Goal: Task Accomplishment & Management: Complete application form

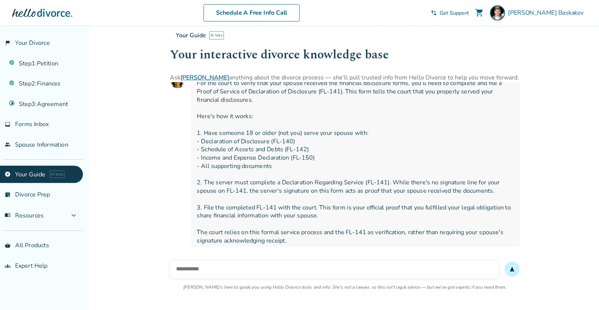
scroll to position [5994, 0]
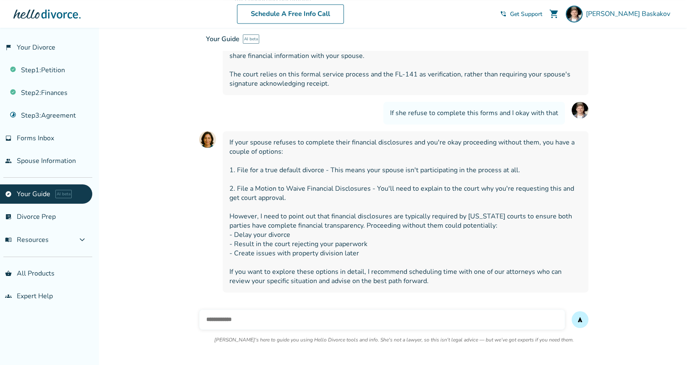
scroll to position [6251, 0]
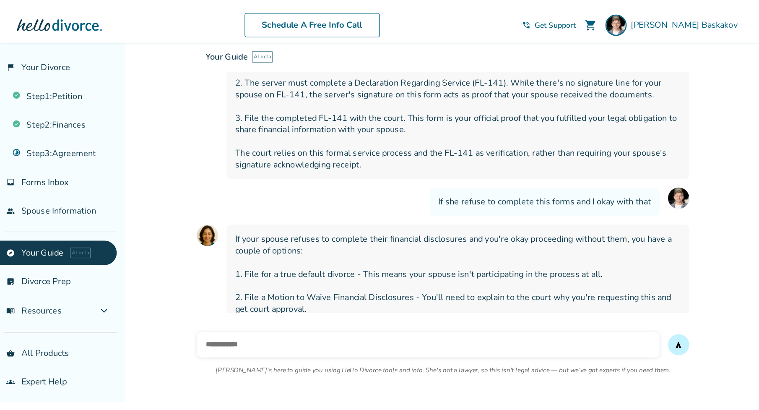
scroll to position [3786, 0]
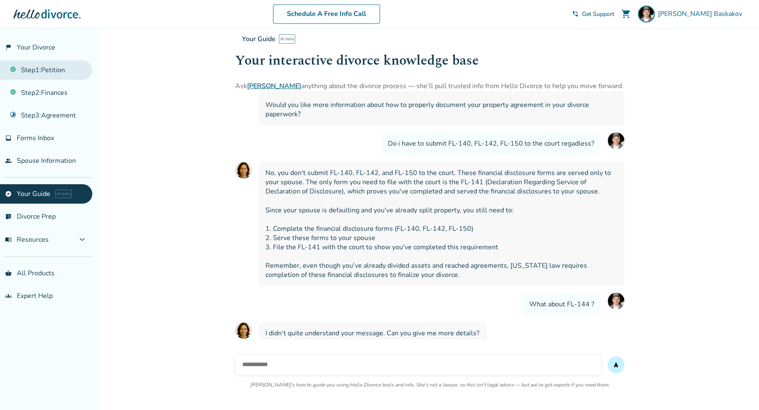
click at [44, 69] on link "Step 1 : Petition" at bounding box center [46, 69] width 92 height 19
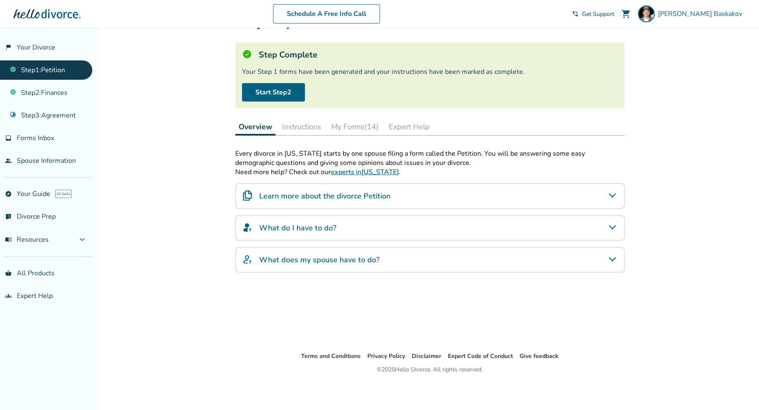
scroll to position [39, 0]
click at [359, 122] on button "My Forms (14)" at bounding box center [355, 126] width 54 height 17
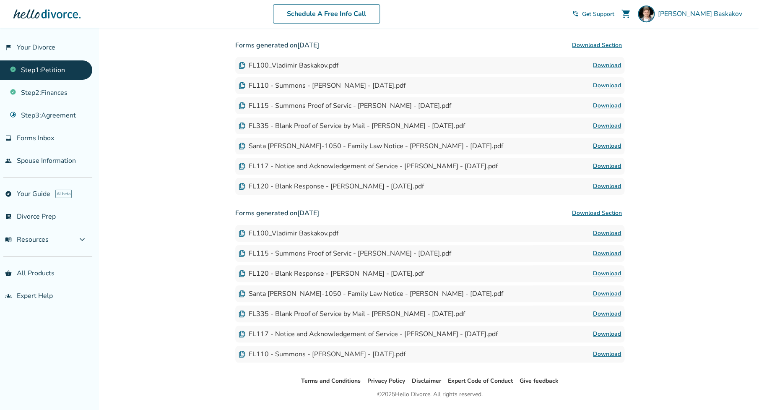
scroll to position [254, 0]
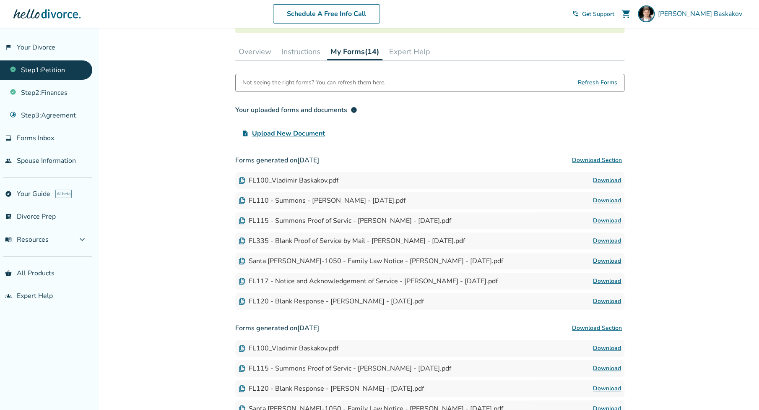
click at [303, 55] on button "Instructions" at bounding box center [301, 51] width 46 height 17
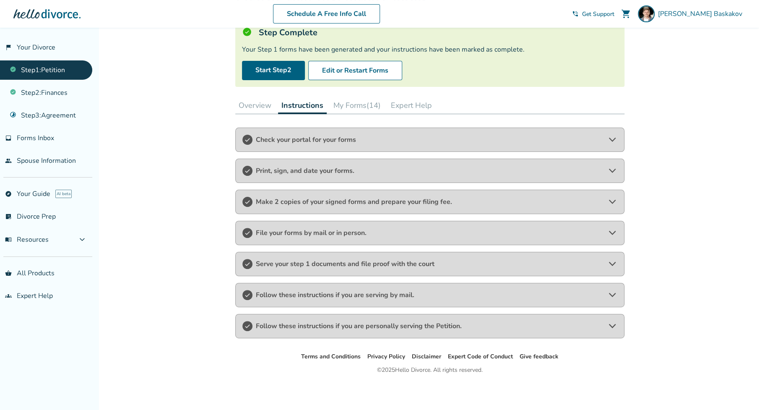
click at [405, 142] on span "Check your portal for your forms" at bounding box center [430, 139] width 348 height 9
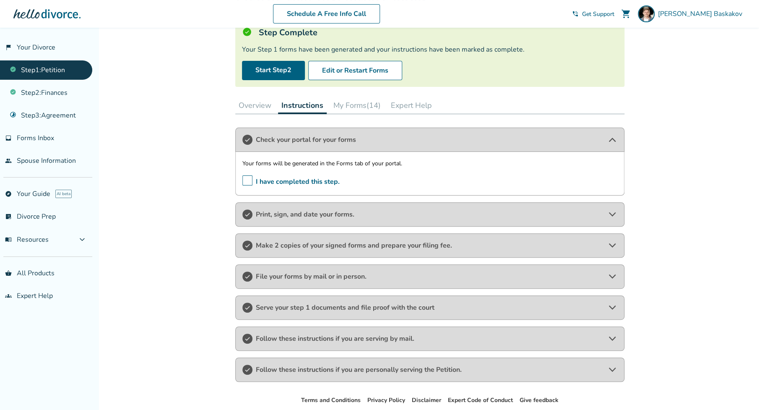
click at [405, 142] on span "Check your portal for your forms" at bounding box center [430, 139] width 348 height 9
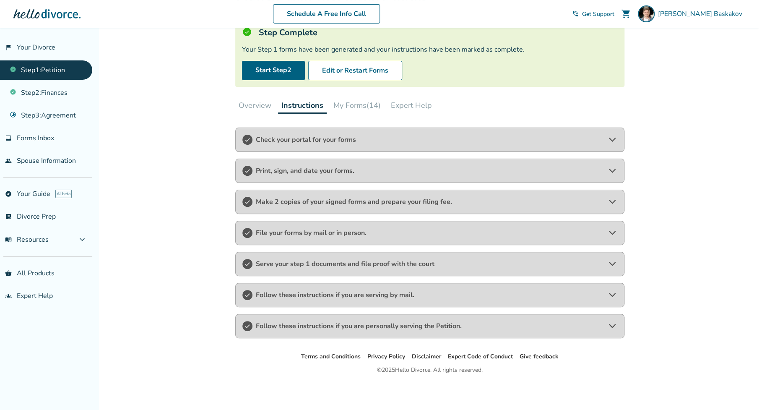
drag, startPoint x: 343, startPoint y: 168, endPoint x: 351, endPoint y: 168, distance: 8.4
click at [342, 168] on span "Print, sign, and date your forms." at bounding box center [430, 170] width 348 height 9
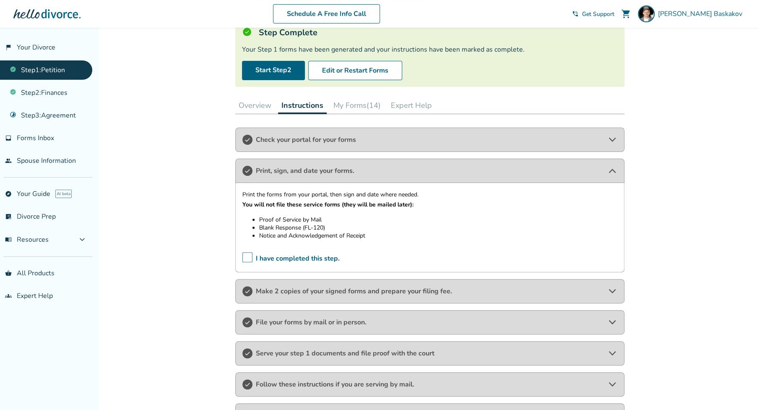
click at [388, 293] on span "Make 2 copies of your signed forms and prepare your filing fee." at bounding box center [430, 291] width 348 height 9
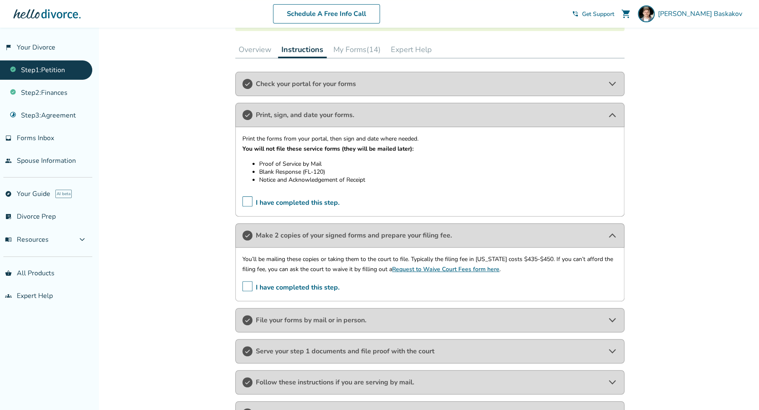
click at [392, 318] on span "File your forms by mail or in person." at bounding box center [430, 319] width 348 height 9
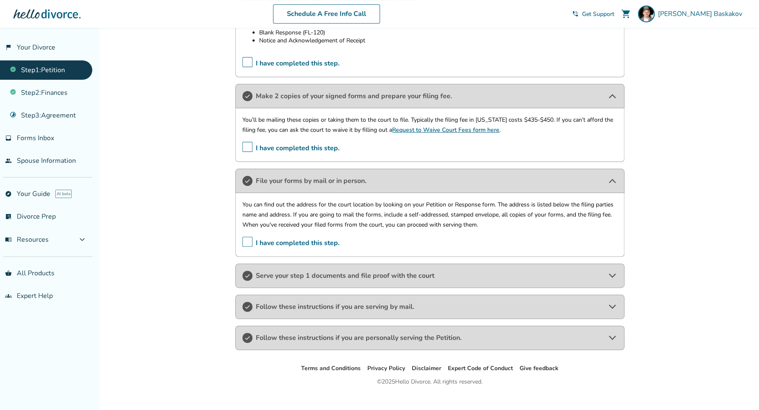
scroll to position [256, 0]
drag, startPoint x: 350, startPoint y: 276, endPoint x: 356, endPoint y: 275, distance: 5.9
click at [350, 276] on span "Serve your step 1 documents and file proof with the court" at bounding box center [430, 275] width 348 height 9
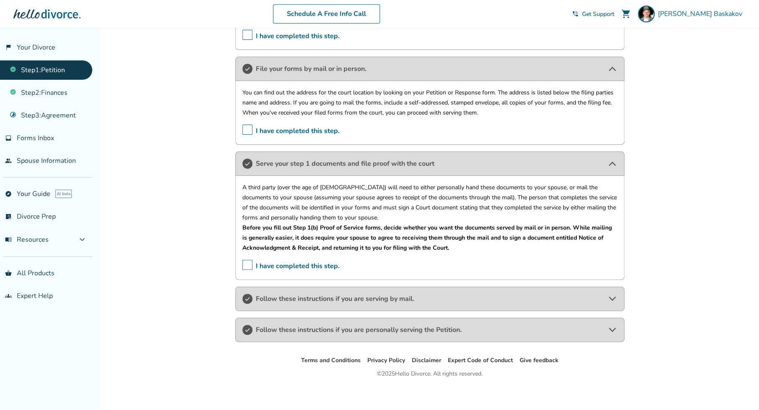
scroll to position [368, 0]
click at [379, 294] on span "Follow these instructions if you are serving by mail." at bounding box center [430, 298] width 348 height 9
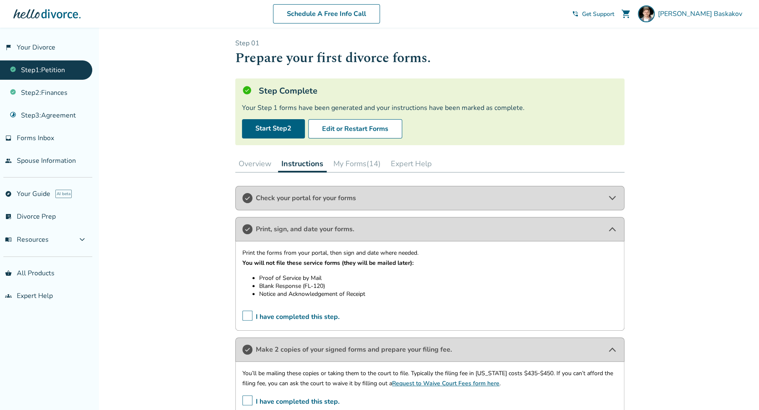
scroll to position [0, 0]
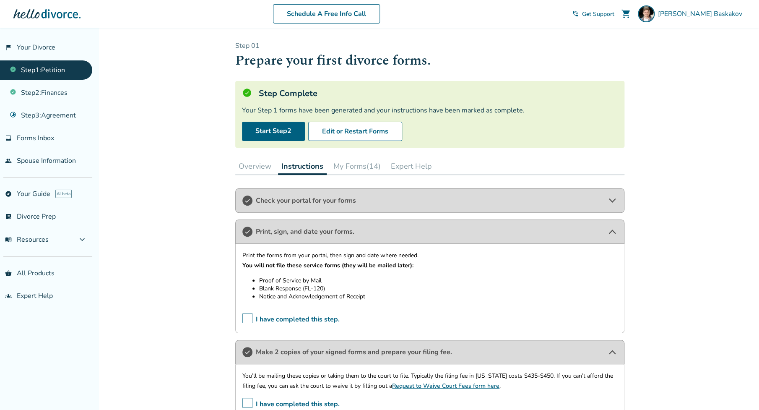
click at [357, 167] on button "My Forms (14)" at bounding box center [357, 166] width 54 height 17
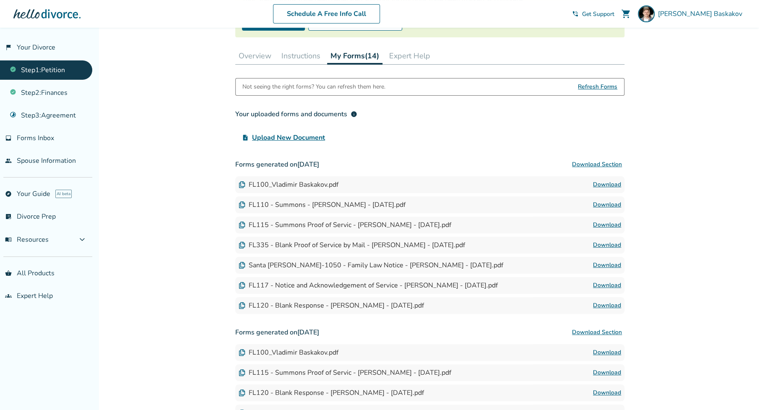
scroll to position [111, 0]
click at [601, 282] on link "Download" at bounding box center [607, 284] width 28 height 10
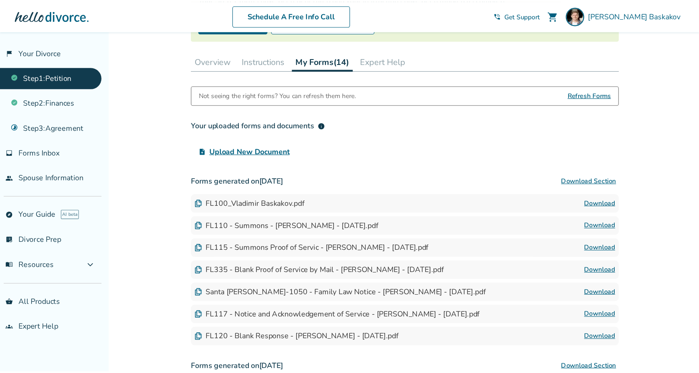
scroll to position [111, 0]
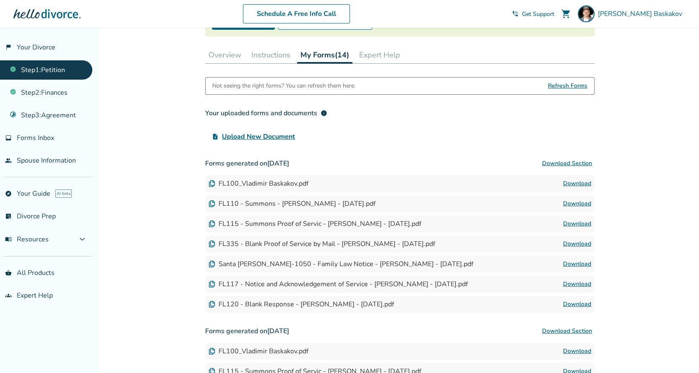
click at [576, 180] on link "Download" at bounding box center [577, 184] width 28 height 10
click at [574, 201] on link "Download" at bounding box center [577, 204] width 28 height 10
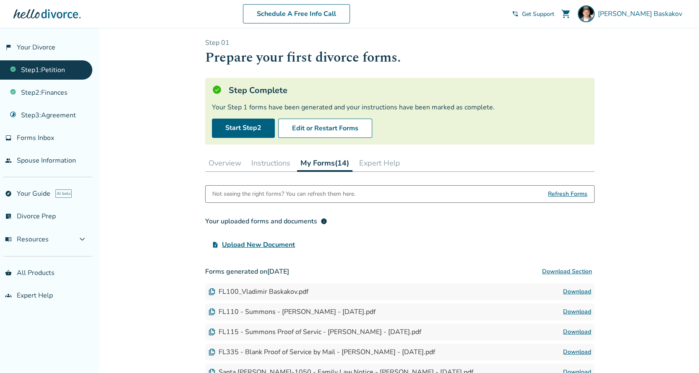
scroll to position [0, 0]
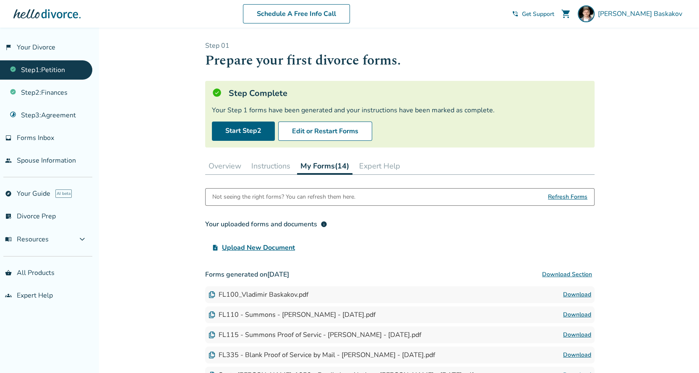
click at [274, 166] on button "Instructions" at bounding box center [271, 166] width 46 height 17
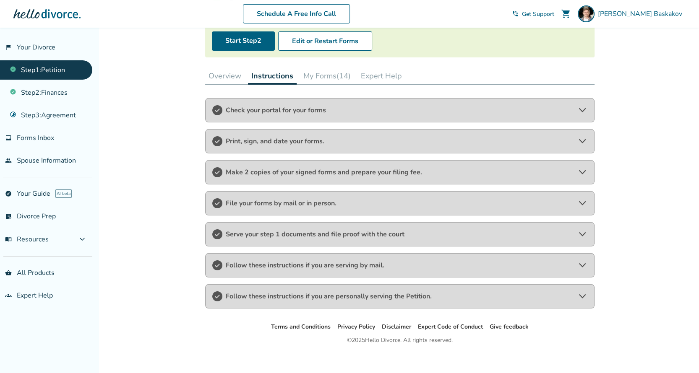
scroll to position [96, 0]
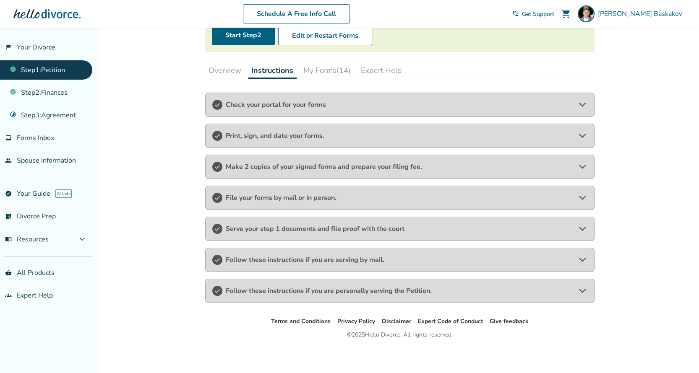
click at [301, 136] on span "Print, sign, and date your forms." at bounding box center [400, 135] width 348 height 9
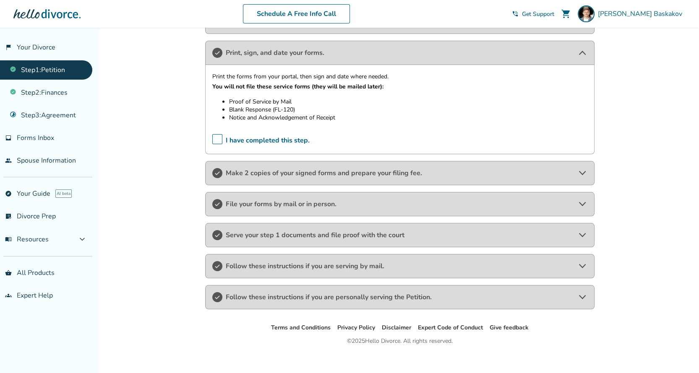
scroll to position [180, 0]
click at [331, 175] on span "Make 2 copies of your signed forms and prepare your filing fee." at bounding box center [400, 172] width 348 height 9
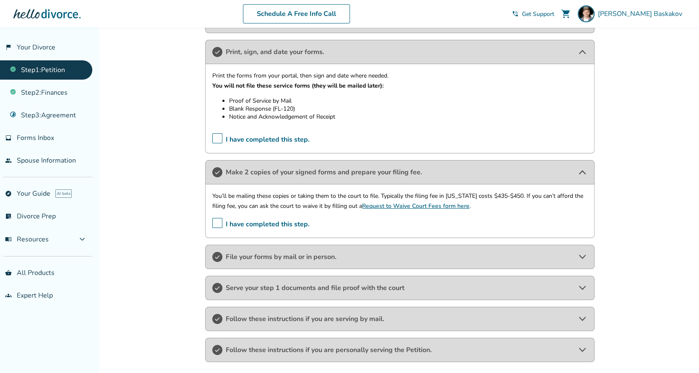
drag, startPoint x: 228, startPoint y: 99, endPoint x: 279, endPoint y: 98, distance: 51.2
click at [279, 98] on ul "Proof of Service by Mail Blank Response (FL-120) Notice and Acknowledgement of …" at bounding box center [399, 109] width 375 height 24
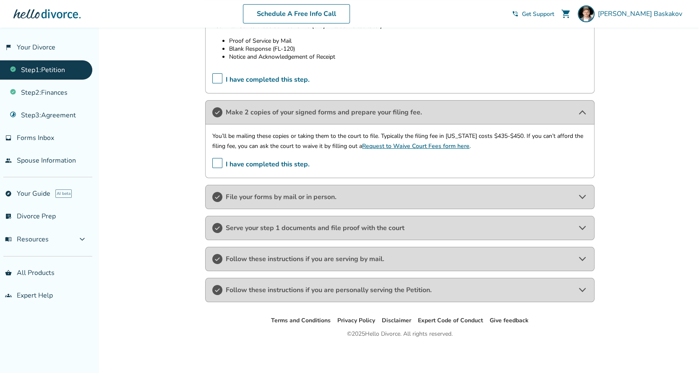
click at [273, 230] on span "Serve your step 1 documents and file proof with the court" at bounding box center [400, 228] width 348 height 9
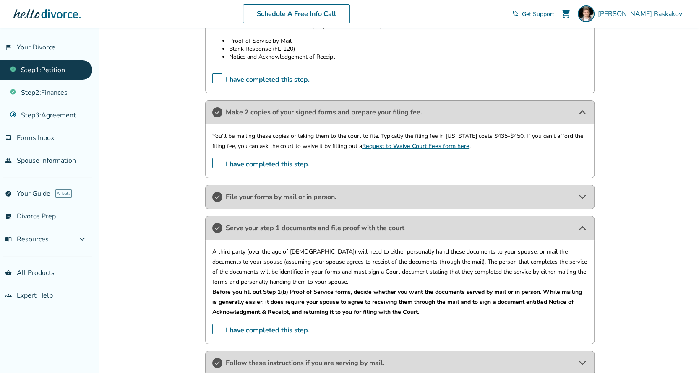
scroll to position [240, 0]
click at [331, 193] on span "File your forms by mail or in person." at bounding box center [400, 197] width 348 height 9
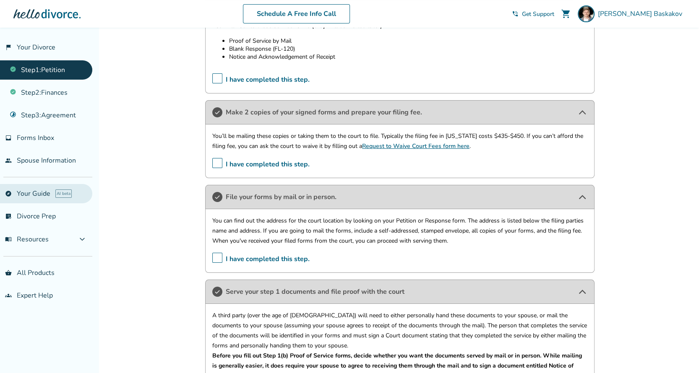
click at [29, 190] on link "explore Your Guide AI beta" at bounding box center [46, 193] width 92 height 19
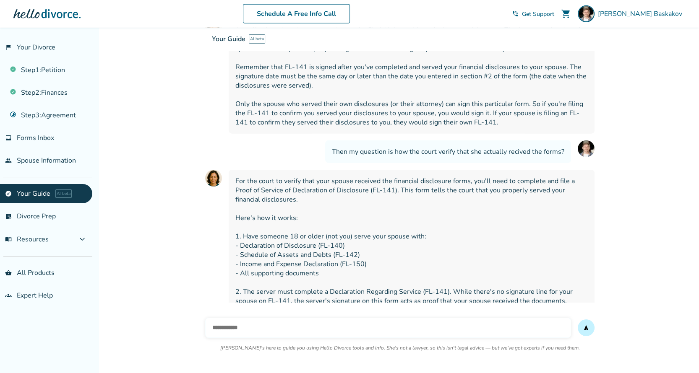
click at [255, 326] on input "text" at bounding box center [388, 328] width 366 height 20
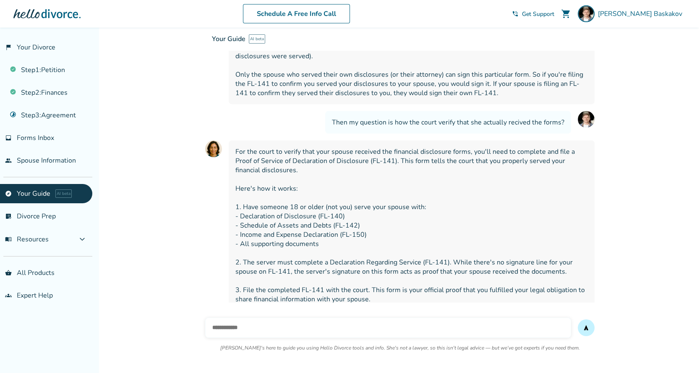
scroll to position [5943, 0]
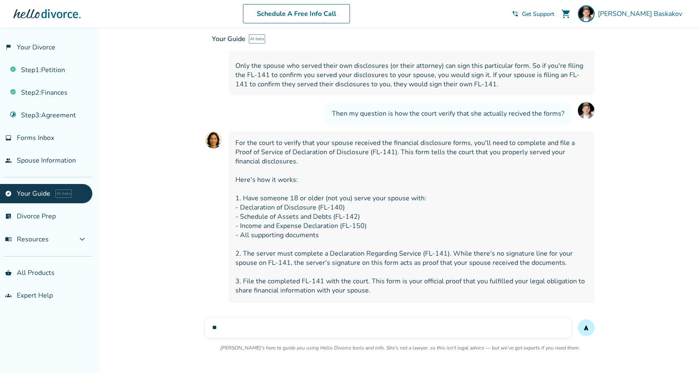
type input "*"
type input "**********"
click at [578, 320] on button "send" at bounding box center [586, 328] width 17 height 17
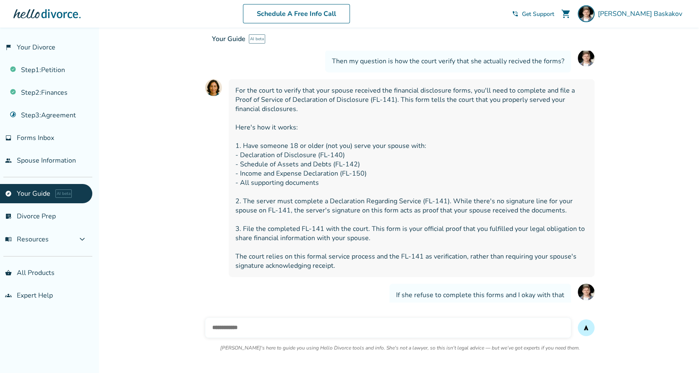
scroll to position [6001, 0]
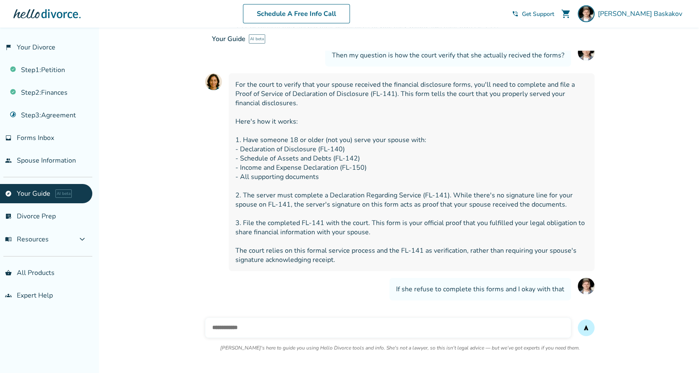
click at [294, 331] on input "text" at bounding box center [388, 328] width 366 height 20
type input "*"
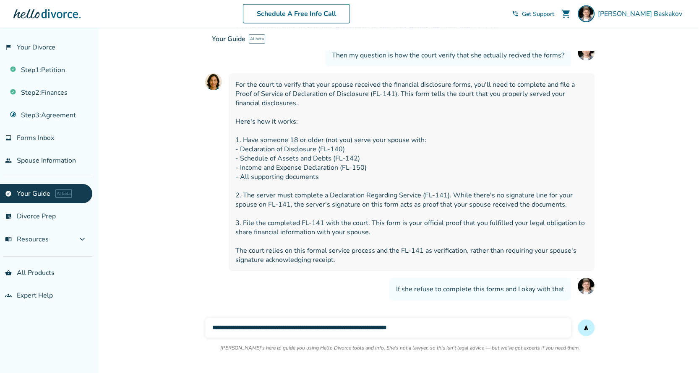
type input "**********"
click at [578, 320] on button "send" at bounding box center [586, 328] width 17 height 17
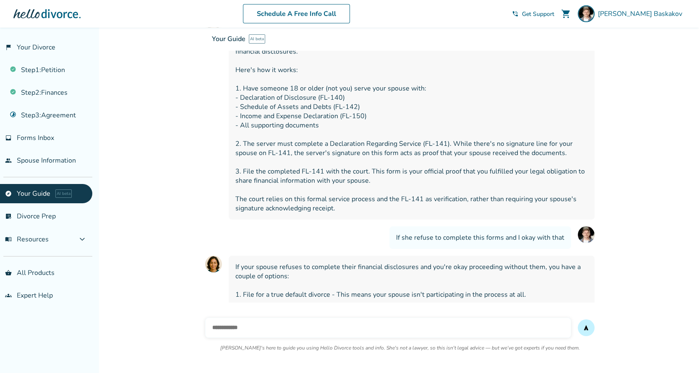
scroll to position [6059, 0]
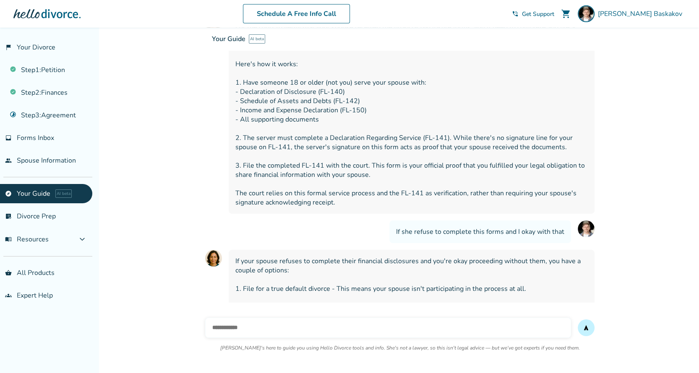
copy span
click at [42, 66] on link "Step 1 : Petition" at bounding box center [46, 69] width 92 height 19
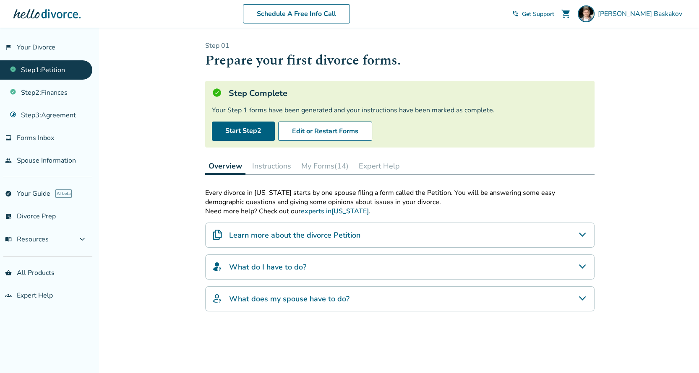
click at [329, 159] on button "My Forms (14)" at bounding box center [325, 166] width 54 height 17
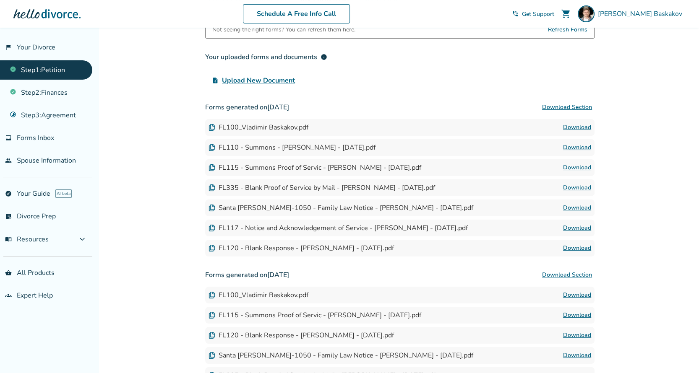
scroll to position [168, 0]
click at [573, 204] on link "Download" at bounding box center [577, 208] width 28 height 10
